Goal: Transaction & Acquisition: Purchase product/service

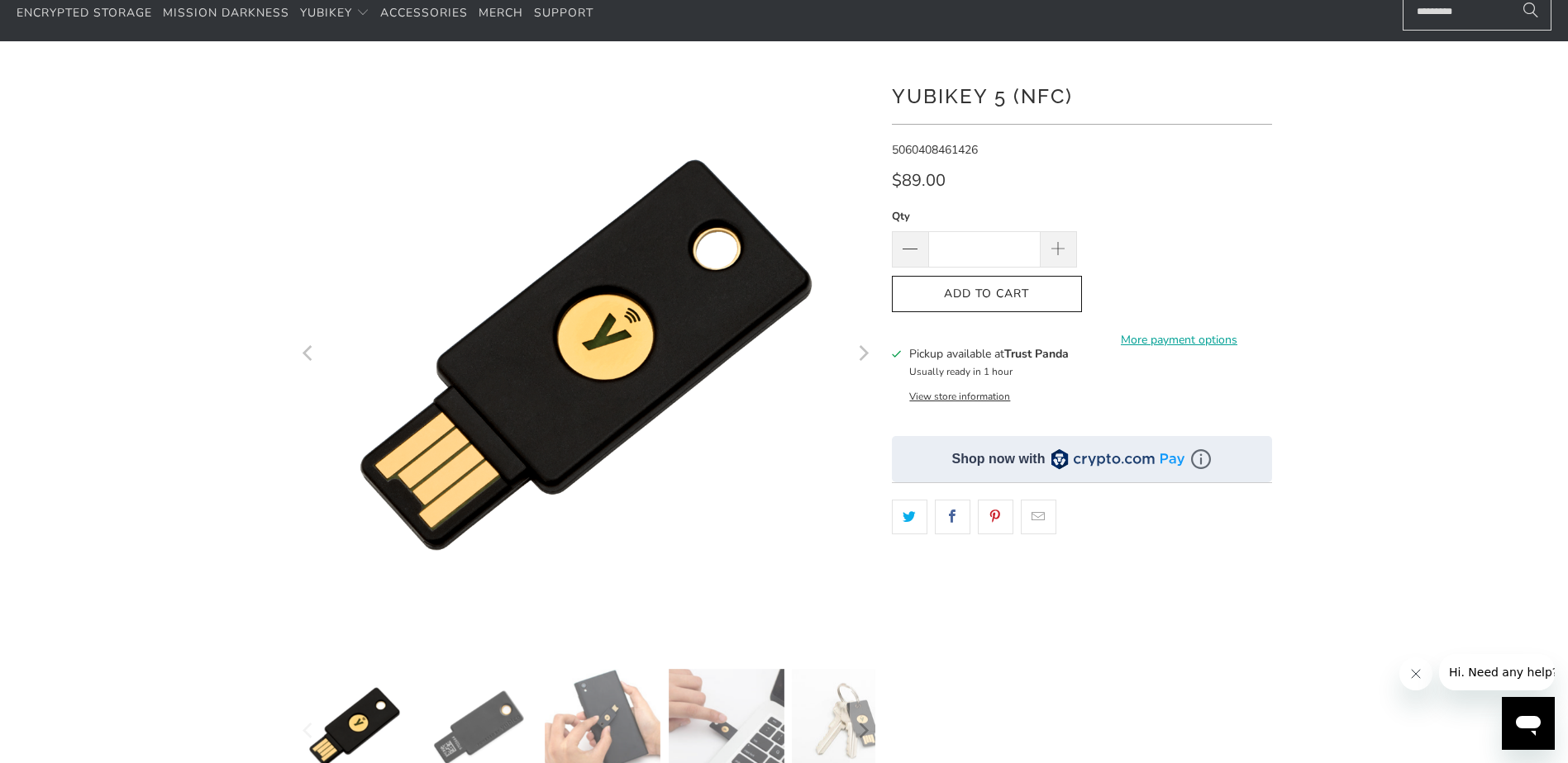
scroll to position [82, 0]
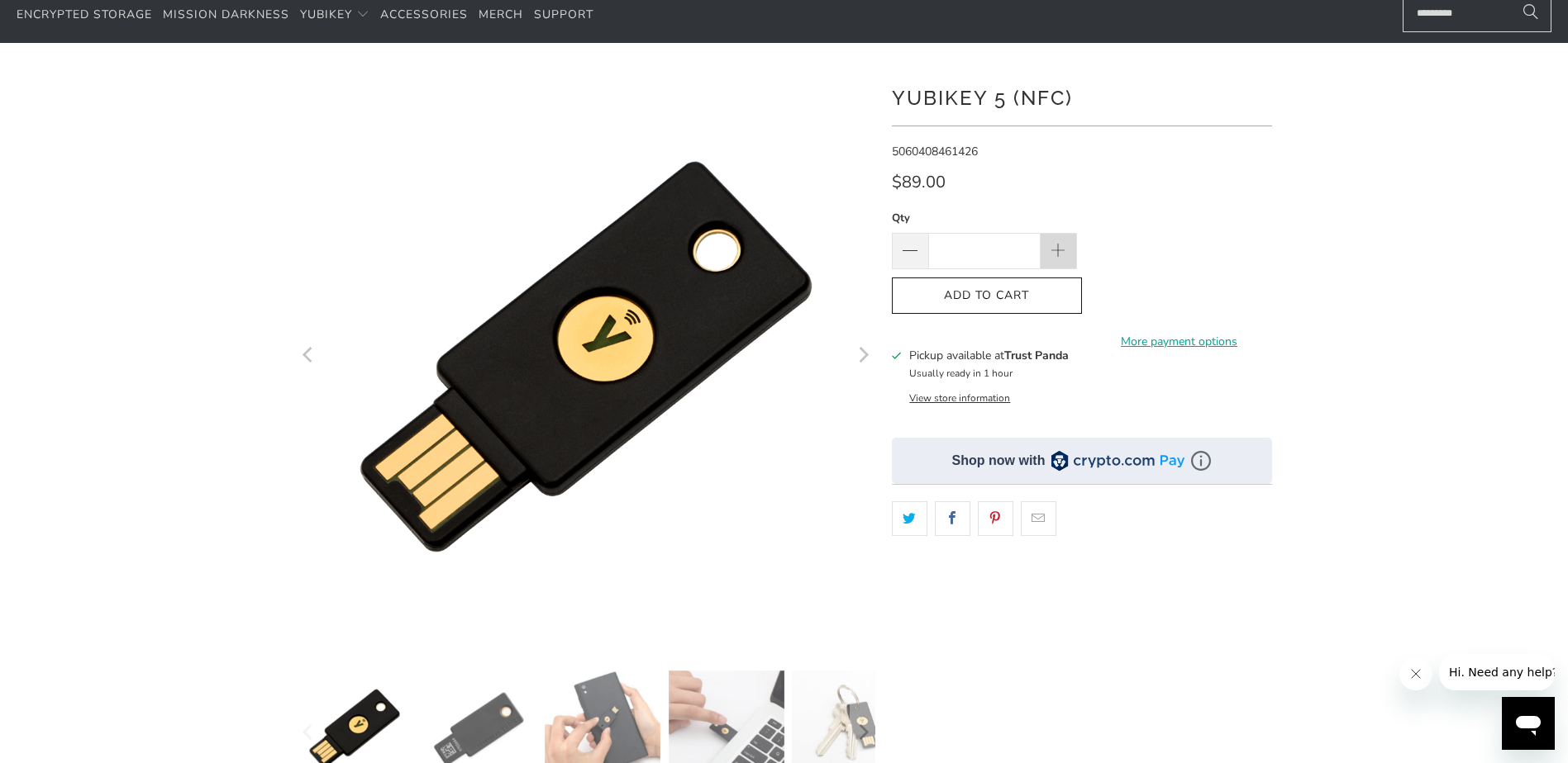
click at [1061, 247] on span at bounding box center [1058, 251] width 18 height 18
type input "*"
click at [1009, 248] on input "*" at bounding box center [984, 251] width 112 height 36
click at [1261, 191] on div "$89.00" at bounding box center [1082, 186] width 380 height 27
click at [1069, 237] on span at bounding box center [1059, 251] width 36 height 36
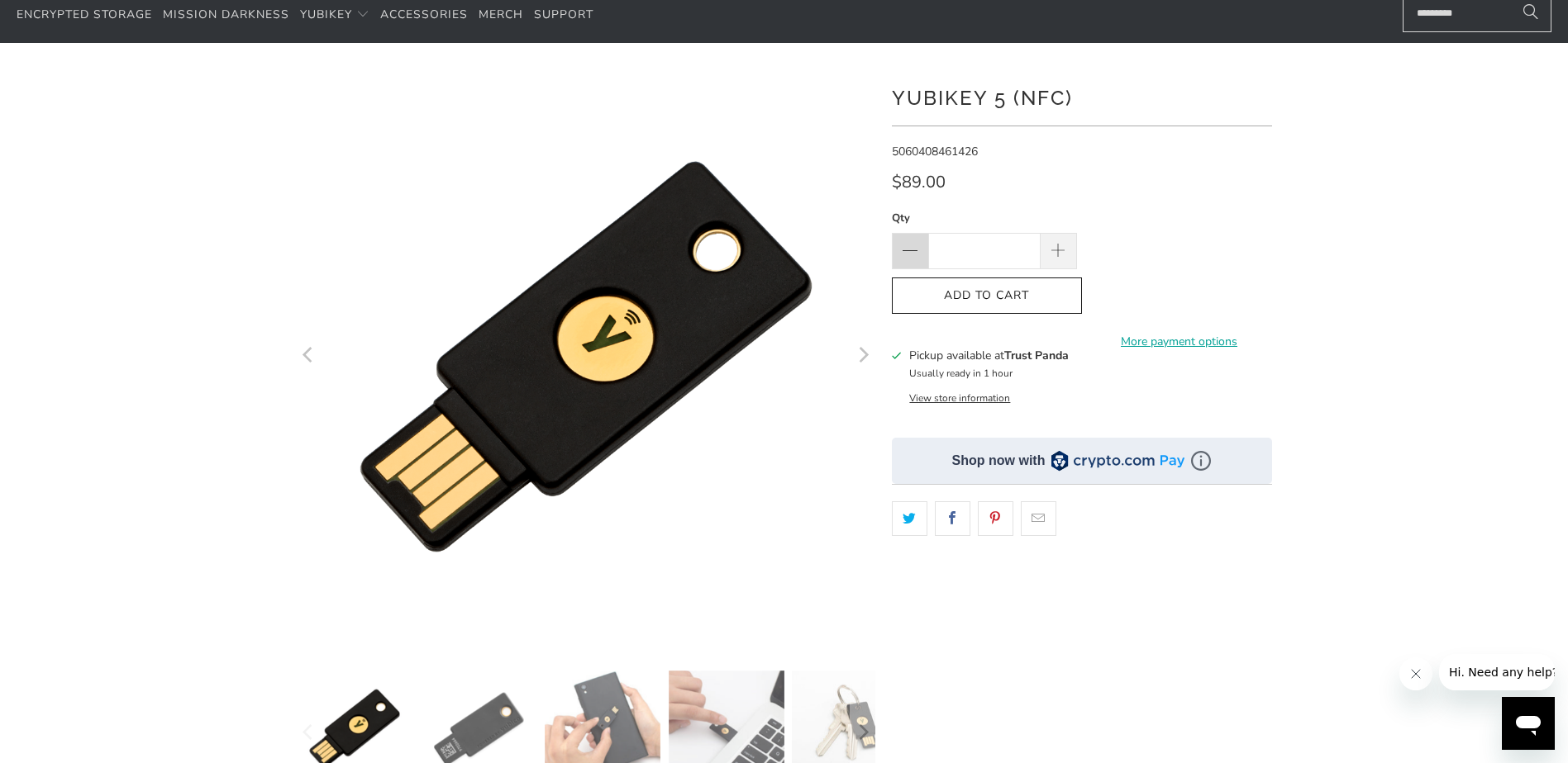
click at [902, 246] on span at bounding box center [909, 251] width 20 height 20
type input "***"
drag, startPoint x: 1207, startPoint y: 215, endPoint x: 1456, endPoint y: 264, distance: 253.8
click at [1209, 215] on div "Qty *** Add to Cart More payment options This item is a recurring or deferred p…" at bounding box center [1082, 279] width 380 height 139
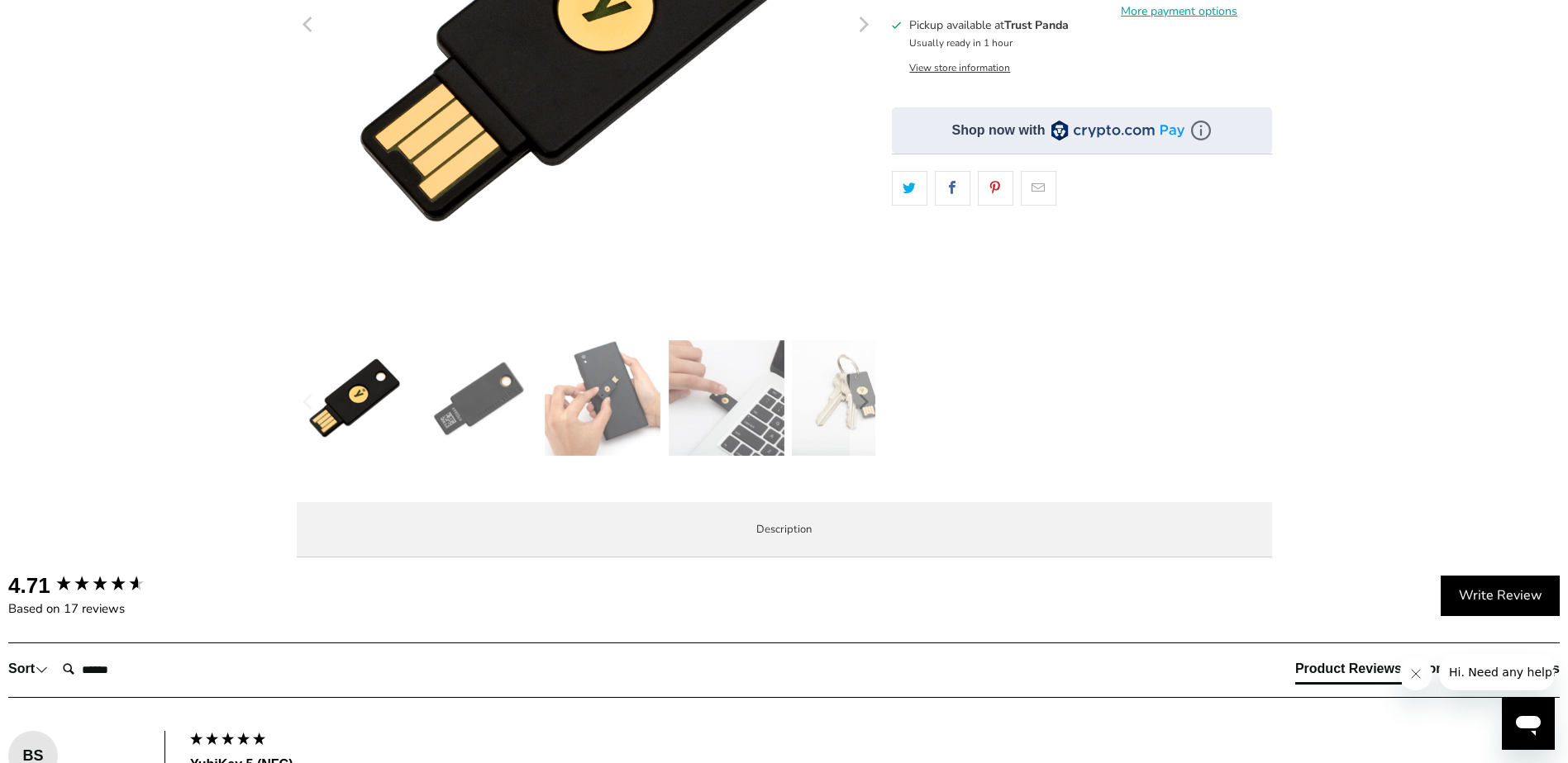
scroll to position [0, 0]
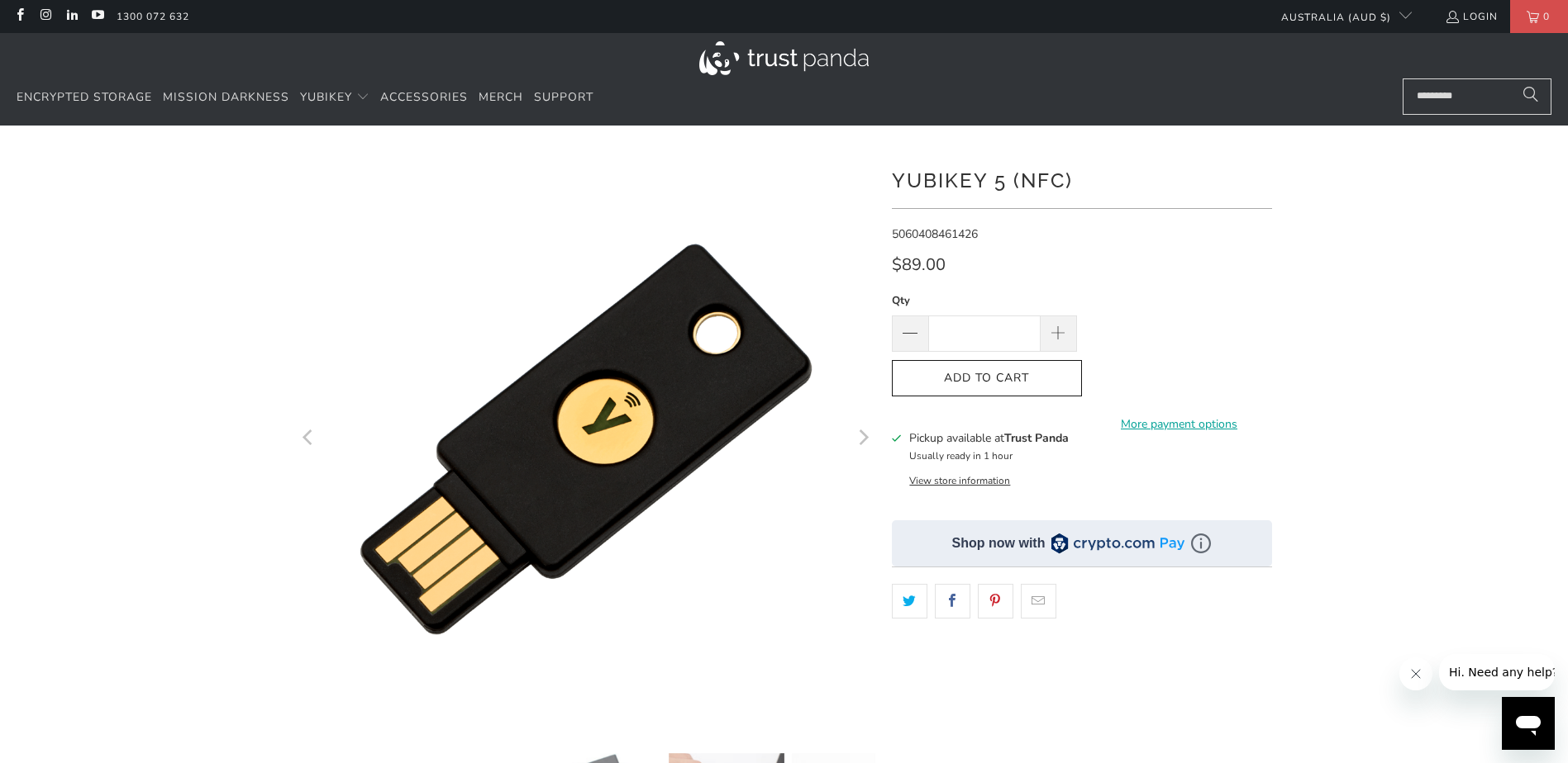
drag, startPoint x: 1310, startPoint y: 268, endPoint x: 1447, endPoint y: 302, distance: 141.2
click at [1311, 268] on div at bounding box center [784, 566] width 1568 height 833
click at [1458, 315] on div at bounding box center [784, 566] width 1568 height 833
click at [1377, 246] on div at bounding box center [784, 566] width 1568 height 833
click at [960, 177] on h1 "YubiKey 5 (NFC)" at bounding box center [1082, 179] width 380 height 33
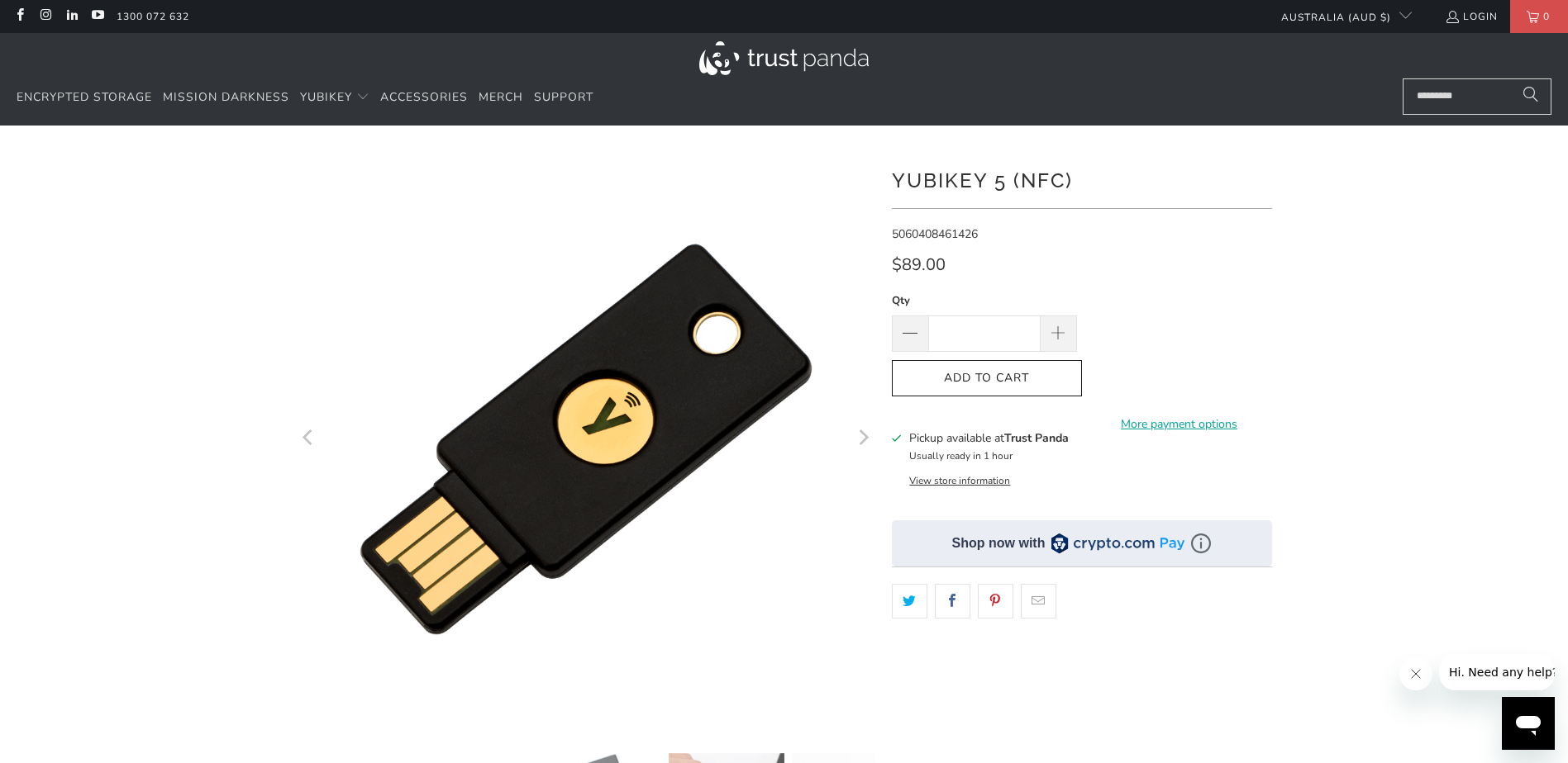
click at [1378, 331] on div at bounding box center [784, 566] width 1568 height 833
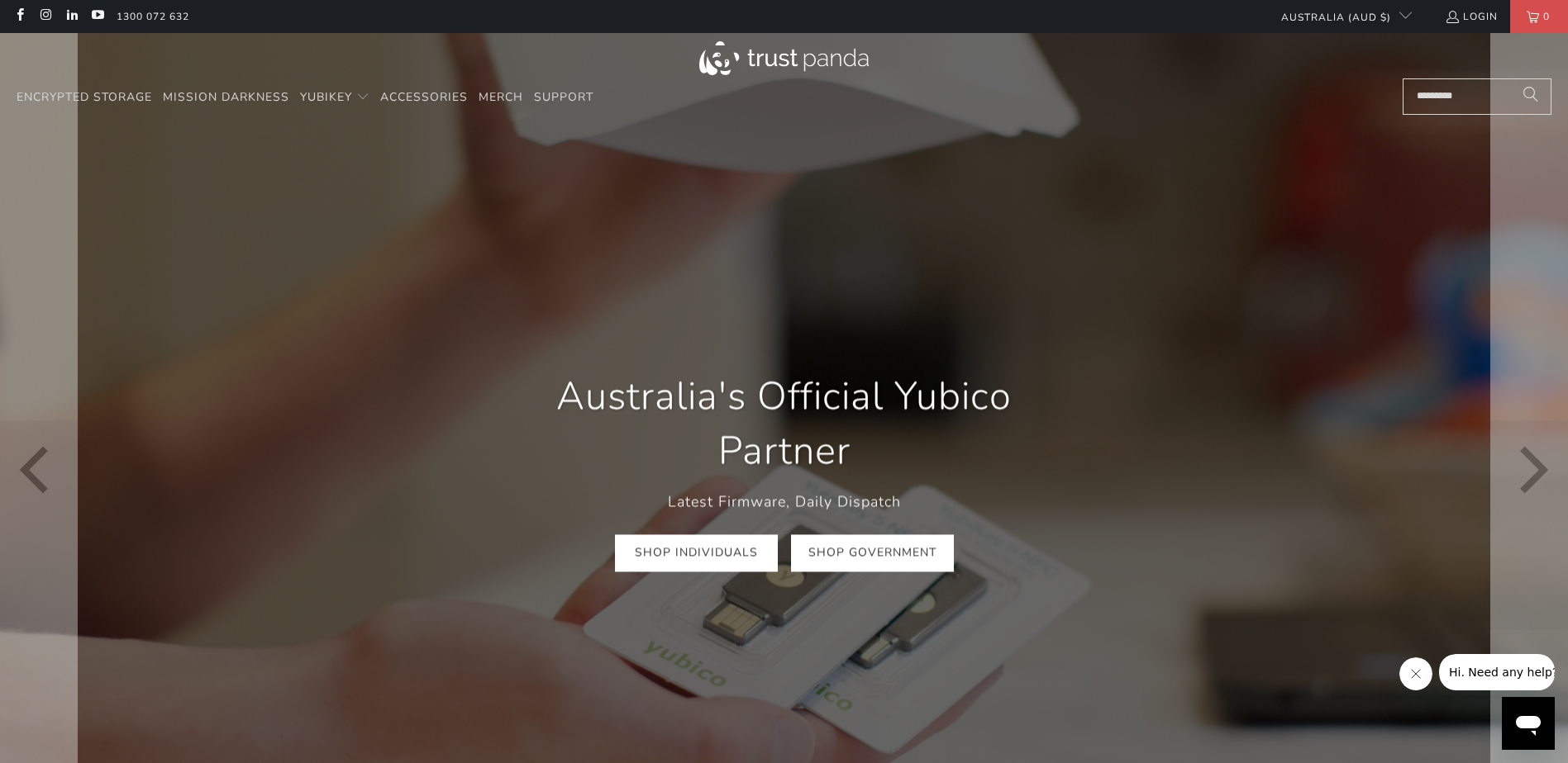
click at [878, 554] on link "Shop Government" at bounding box center [872, 554] width 163 height 37
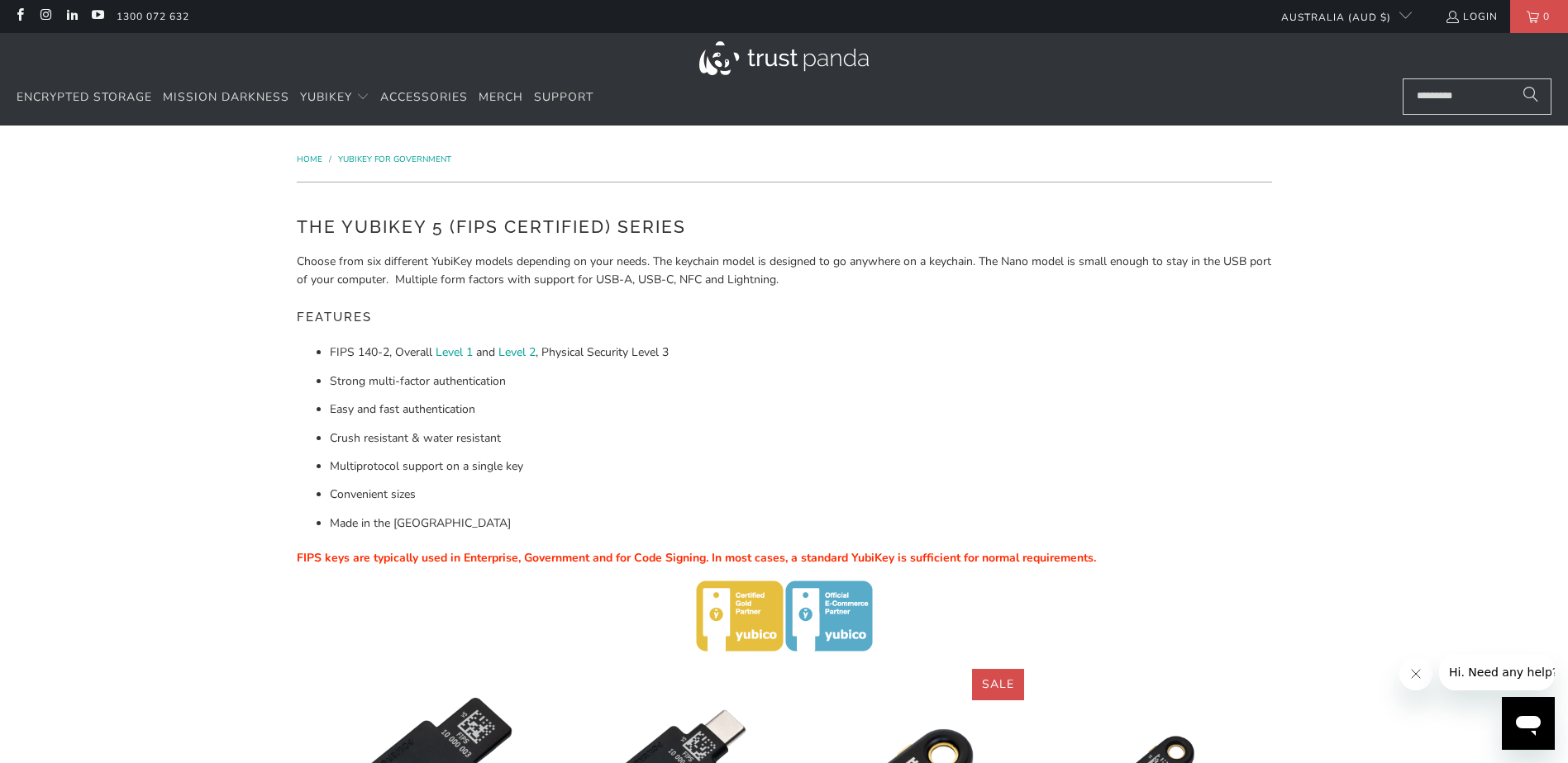
click at [757, 273] on p "Choose from six different YubiKey models depending on your needs. The keychain …" at bounding box center [785, 271] width 975 height 37
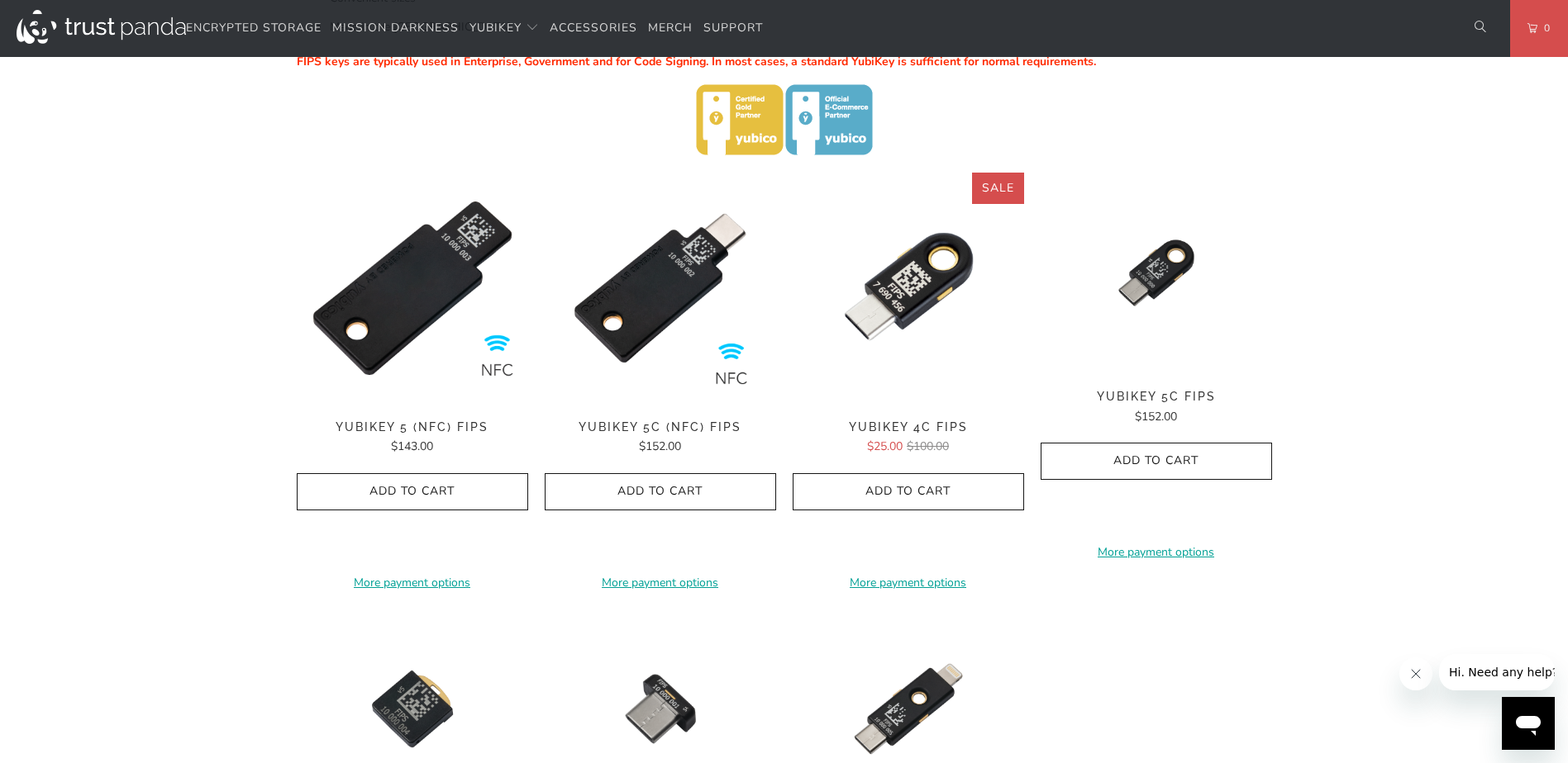
scroll to position [496, 0]
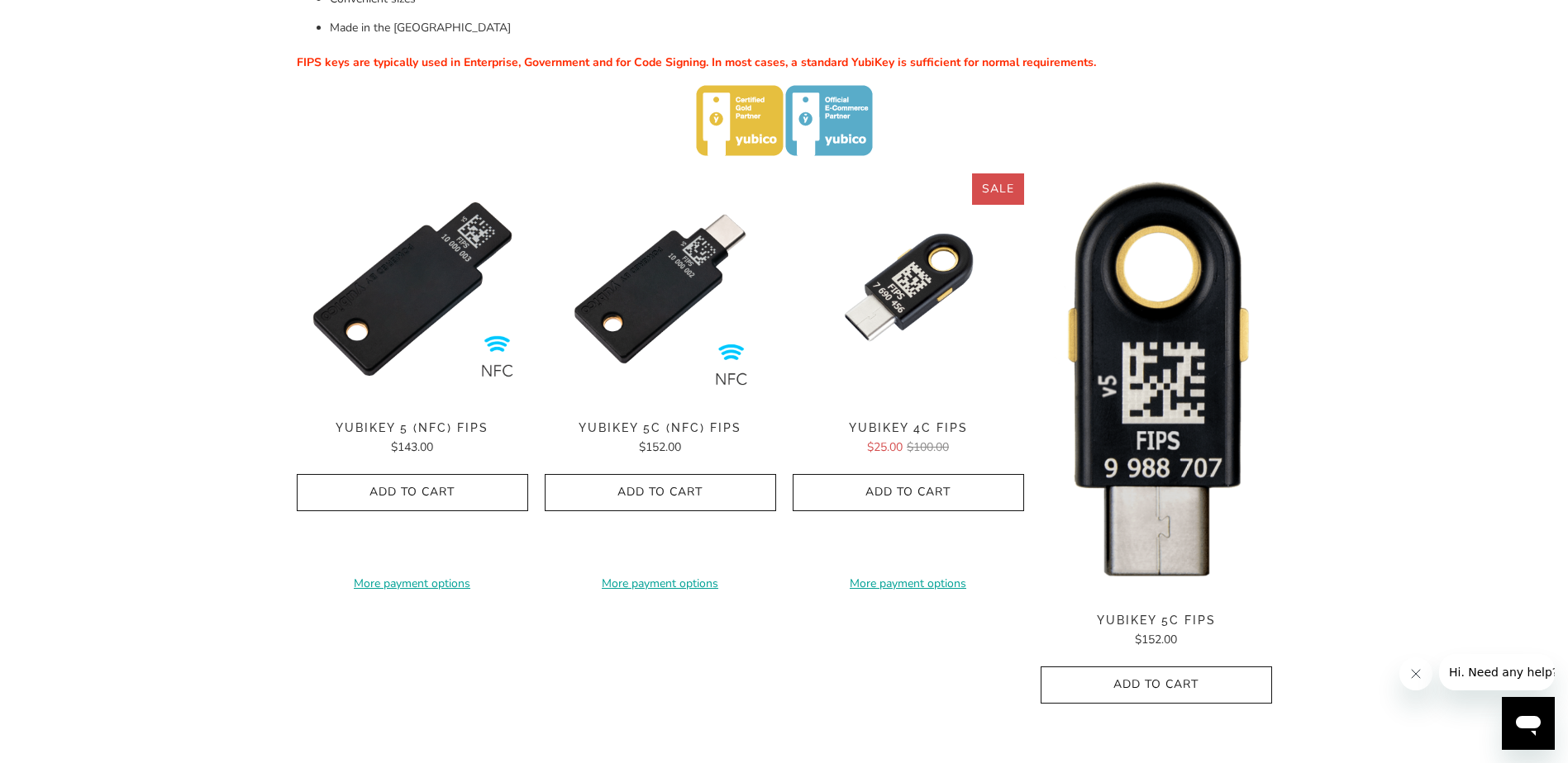
click at [1180, 264] on img at bounding box center [1157, 385] width 232 height 424
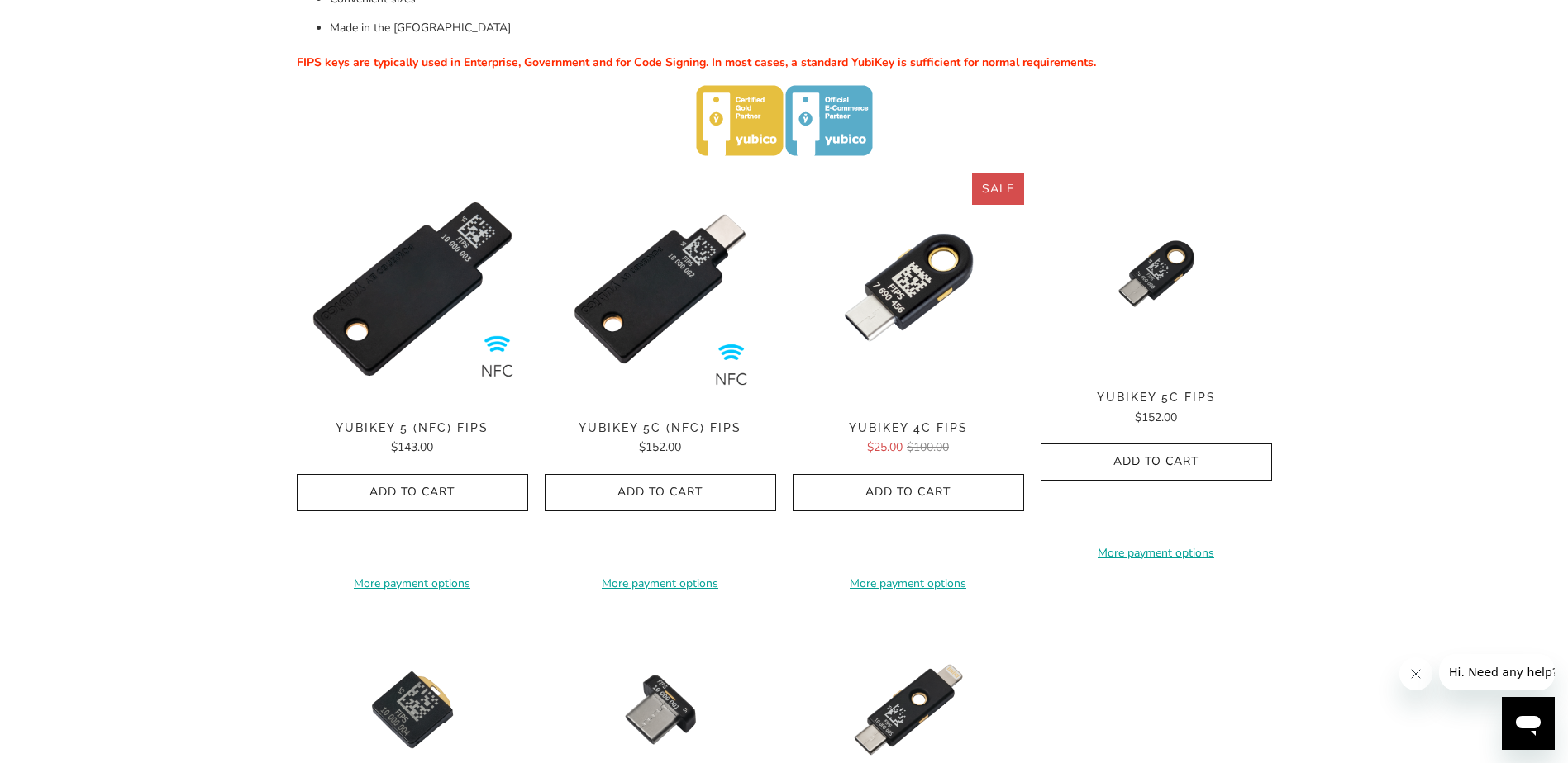
click at [670, 429] on span "YubiKey 5C (NFC) FIPS" at bounding box center [660, 428] width 232 height 14
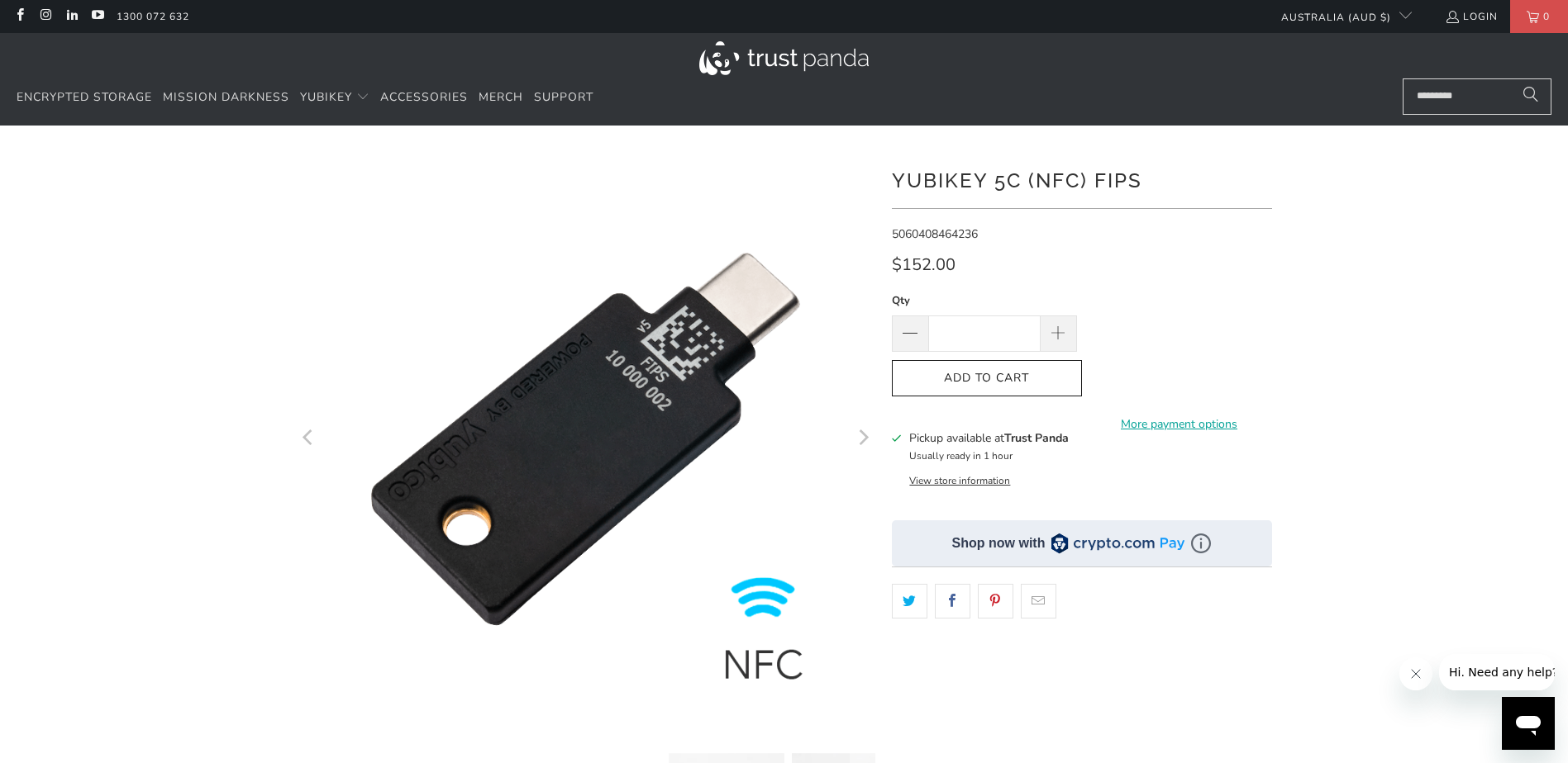
click at [1412, 447] on div at bounding box center [784, 631] width 1568 height 962
click at [1205, 676] on div "**********" at bounding box center [1082, 590] width 380 height 881
click at [1503, 520] on div at bounding box center [784, 631] width 1568 height 962
